Goal: Download file/media

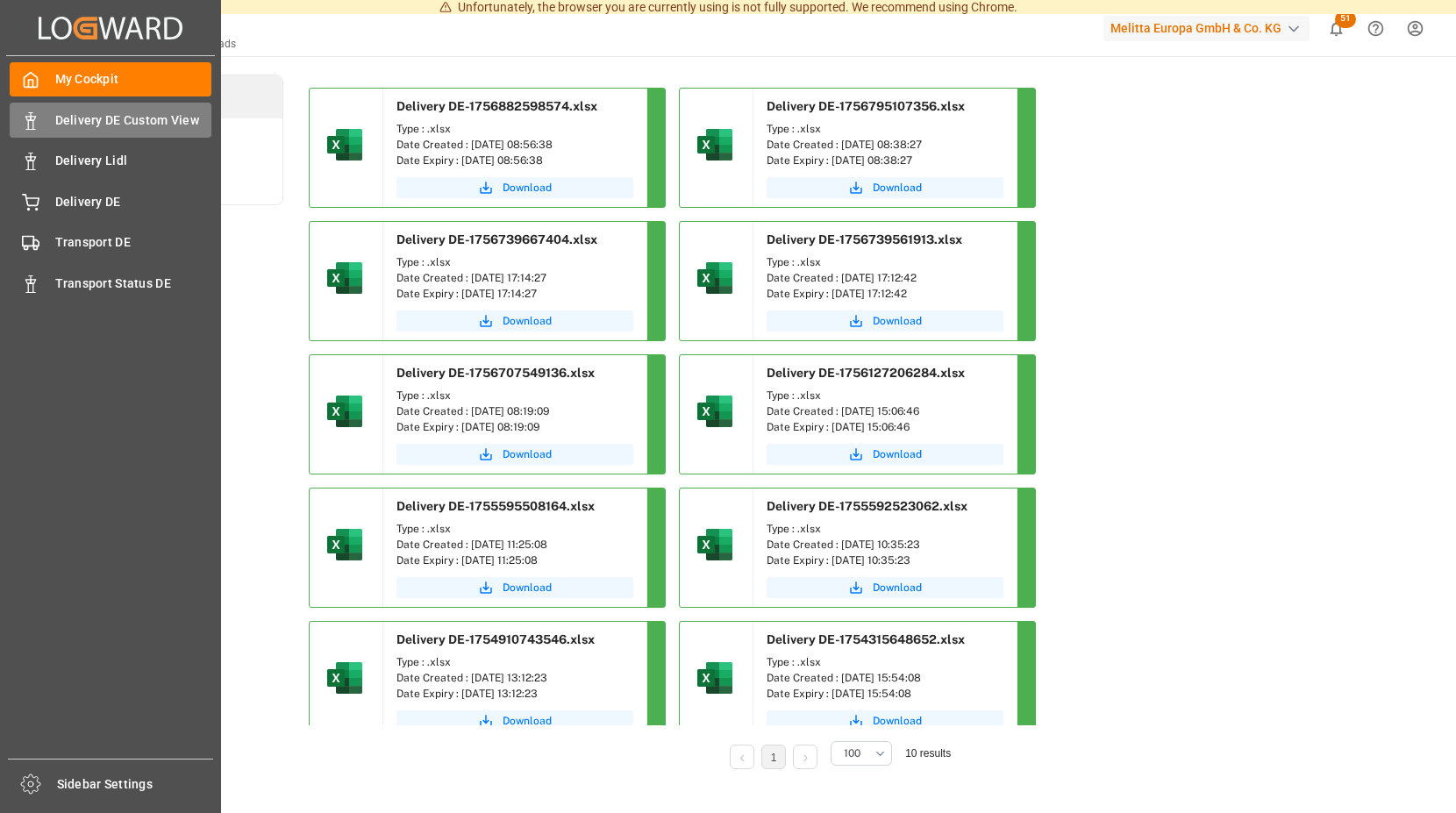
click at [100, 114] on span "Delivery DE Custom View" at bounding box center [133, 120] width 157 height 18
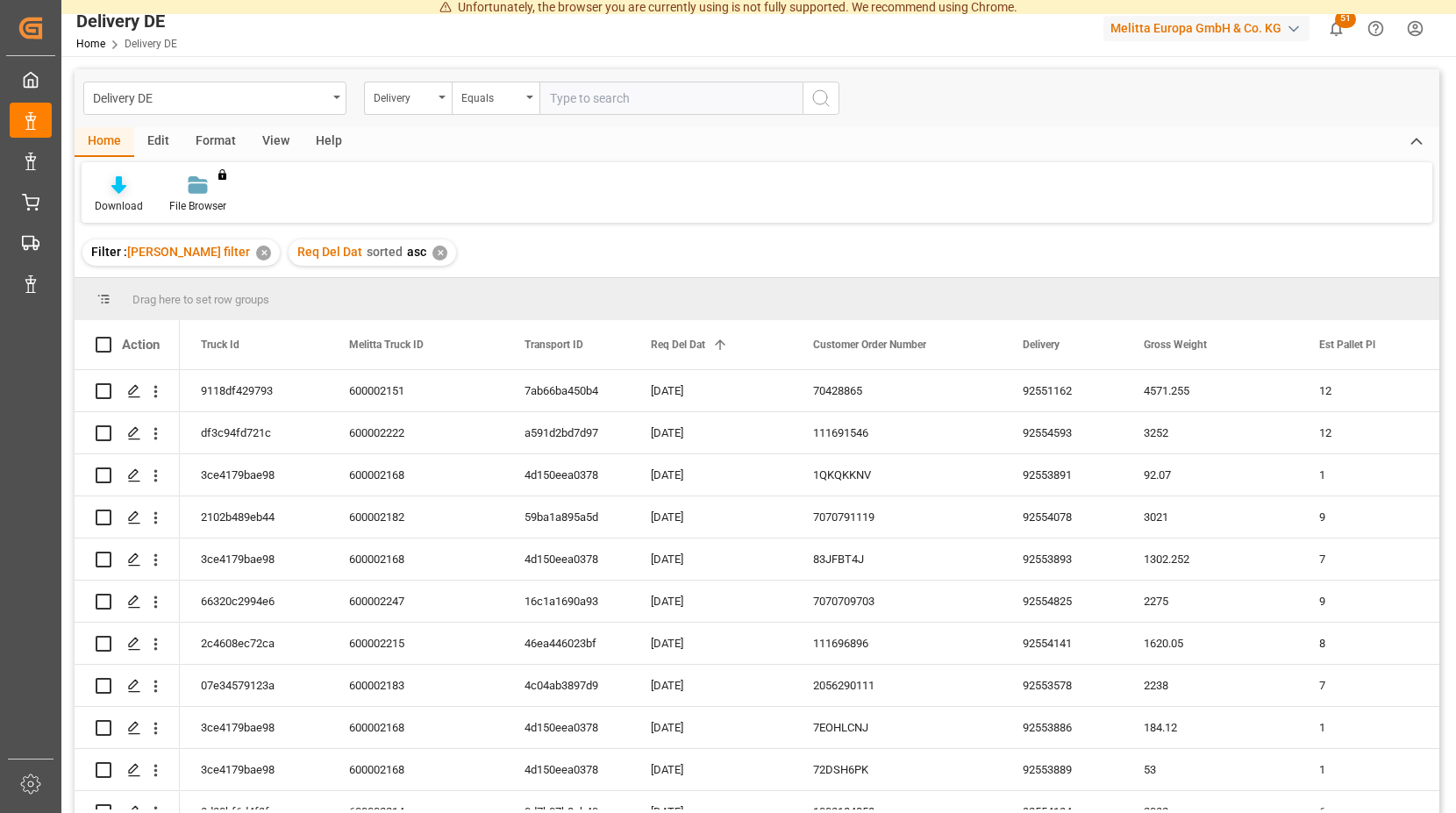
click at [115, 182] on icon at bounding box center [119, 185] width 15 height 17
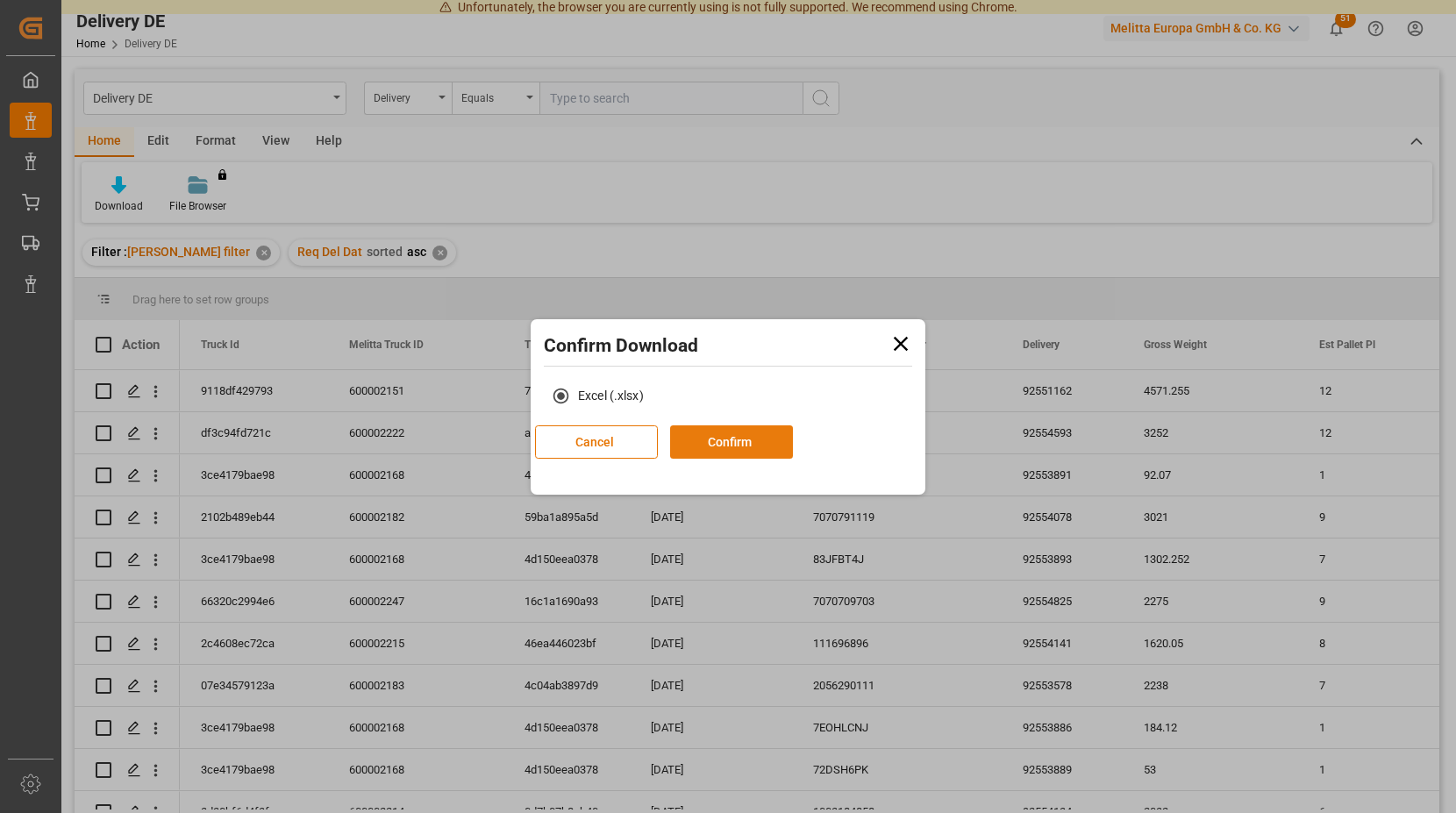
click at [792, 453] on button "Confirm" at bounding box center [732, 442] width 123 height 33
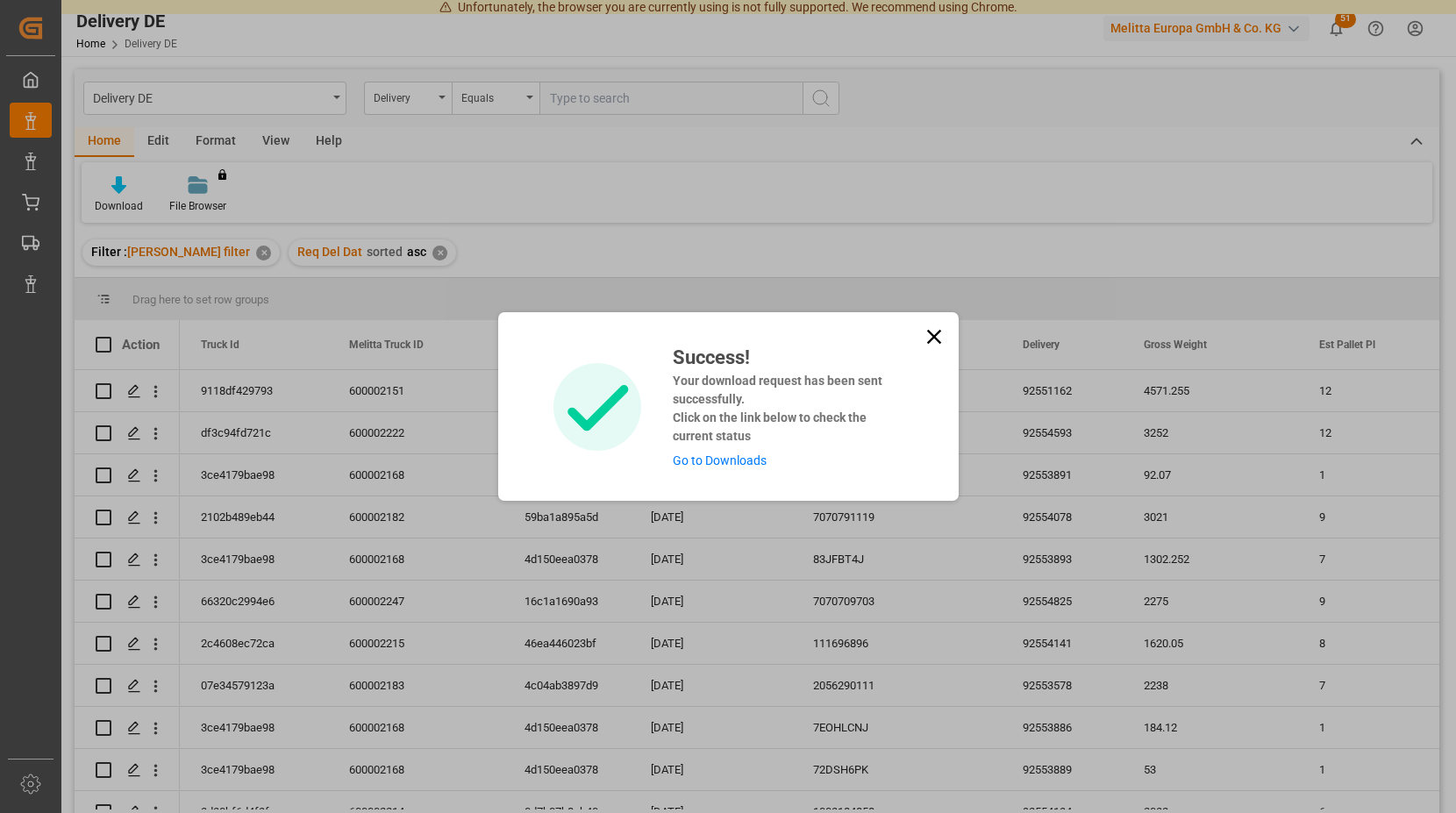
click at [706, 460] on link "Go to Downloads" at bounding box center [720, 460] width 94 height 14
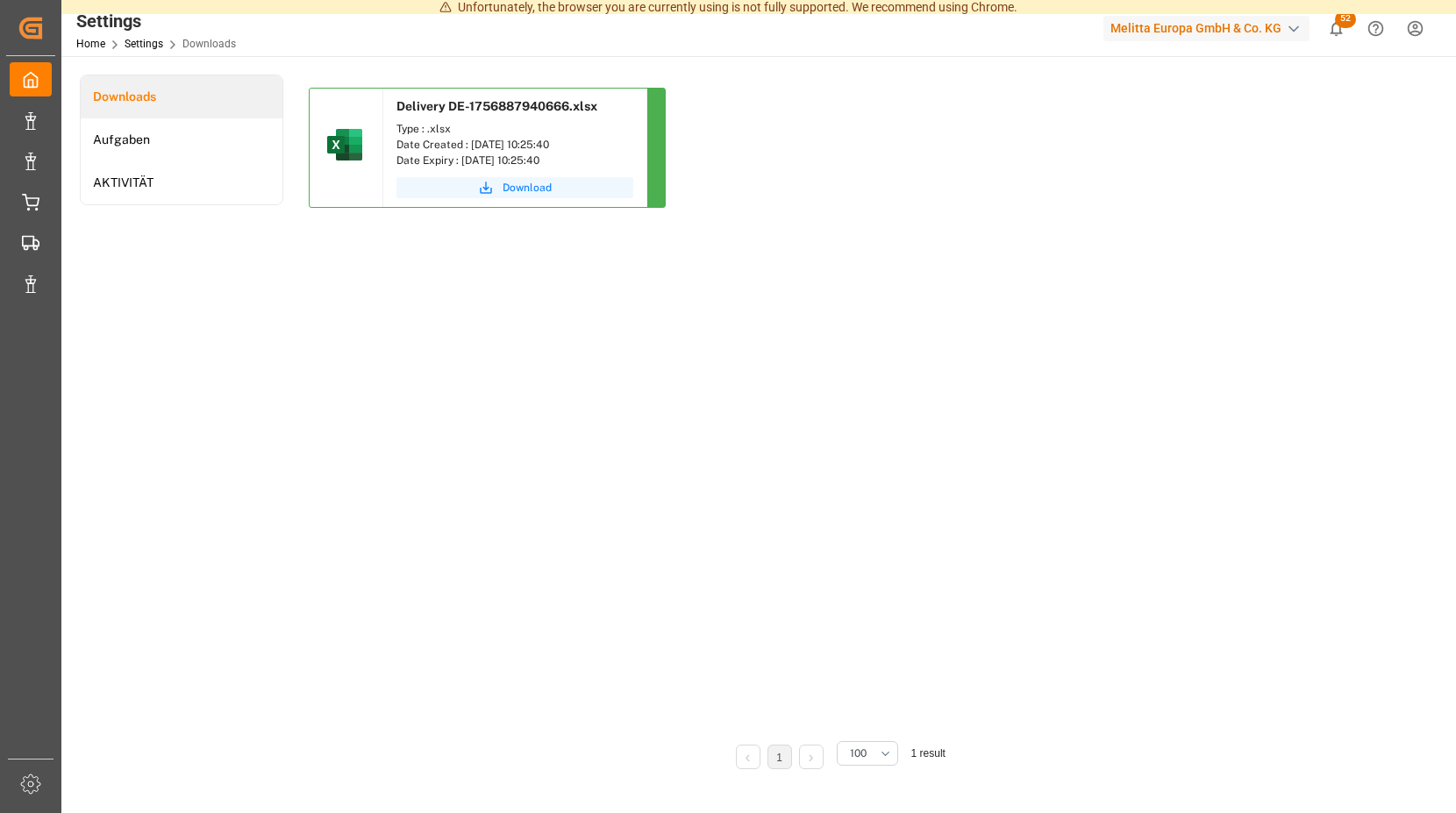
click at [520, 181] on span "Download" at bounding box center [527, 188] width 49 height 16
